Goal: Transaction & Acquisition: Book appointment/travel/reservation

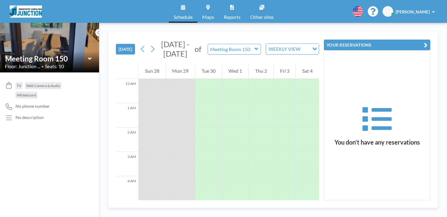
click at [88, 56] on icon at bounding box center [90, 59] width 4 height 6
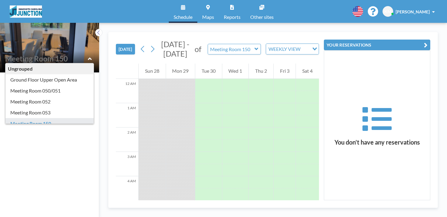
type input "Meeting Room 151"
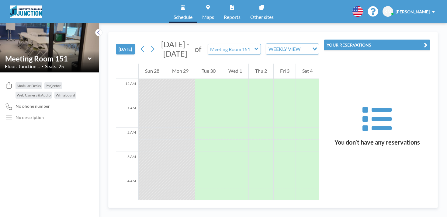
click at [88, 56] on icon at bounding box center [90, 59] width 4 height 6
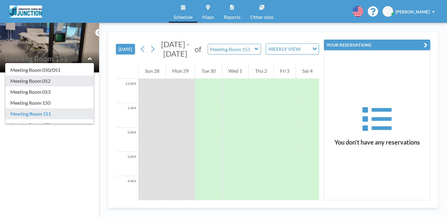
scroll to position [23, 0]
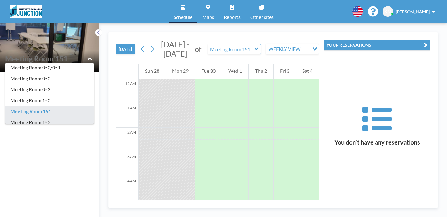
type input "Meeting Room 152"
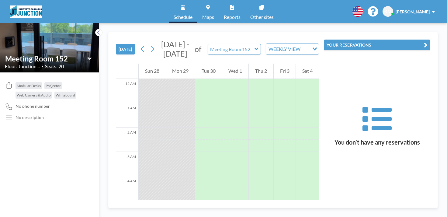
click at [166, 140] on div at bounding box center [180, 146] width 29 height 12
click at [75, 54] on div "Meeting Room 152" at bounding box center [49, 58] width 89 height 9
click at [88, 56] on icon at bounding box center [90, 59] width 4 height 6
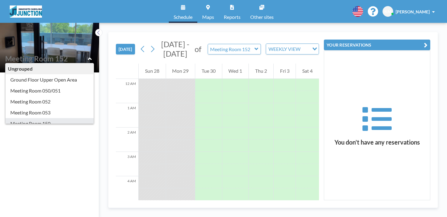
type input "Meeting Room 150"
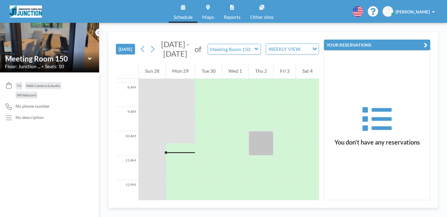
scroll to position [191, 0]
click at [88, 56] on icon at bounding box center [90, 59] width 4 height 6
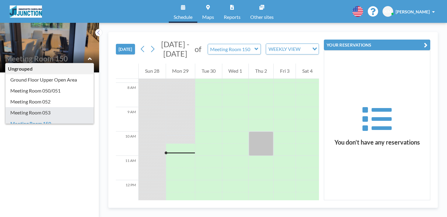
scroll to position [16, 0]
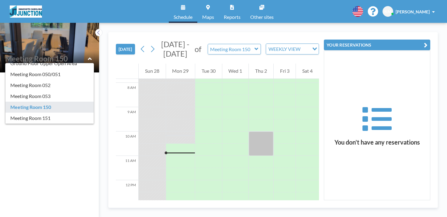
type input "Meeting Room 152"
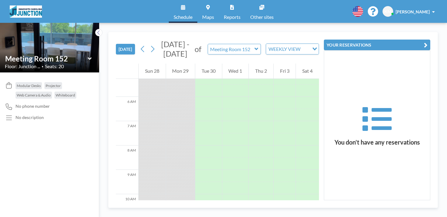
scroll to position [172, 0]
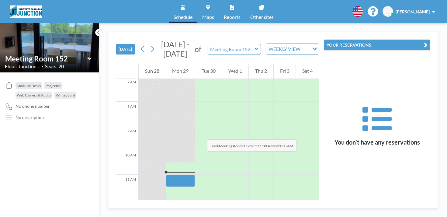
click at [166, 175] on div at bounding box center [180, 181] width 29 height 12
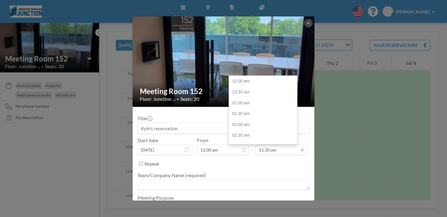
scroll to position [223, 0]
click at [275, 145] on input "11:30 am" at bounding box center [282, 150] width 52 height 10
click at [259, 112] on div "12:00 pm" at bounding box center [263, 117] width 68 height 11
type input "12:00 pm"
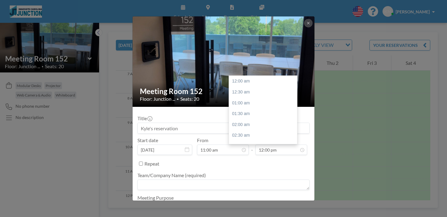
scroll to position [233, 0]
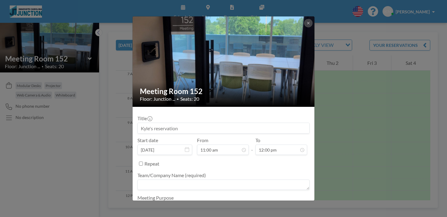
click at [237, 180] on textarea at bounding box center [224, 185] width 172 height 10
type textarea "DIPG"
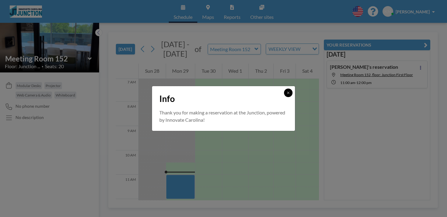
click at [287, 95] on icon at bounding box center [289, 93] width 4 height 4
